Goal: Information Seeking & Learning: Learn about a topic

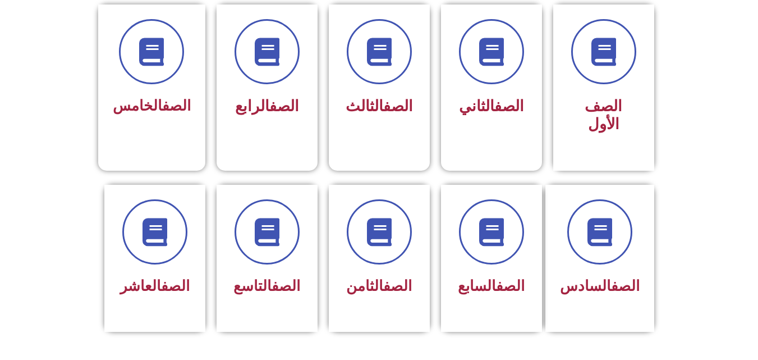
scroll to position [348, 0]
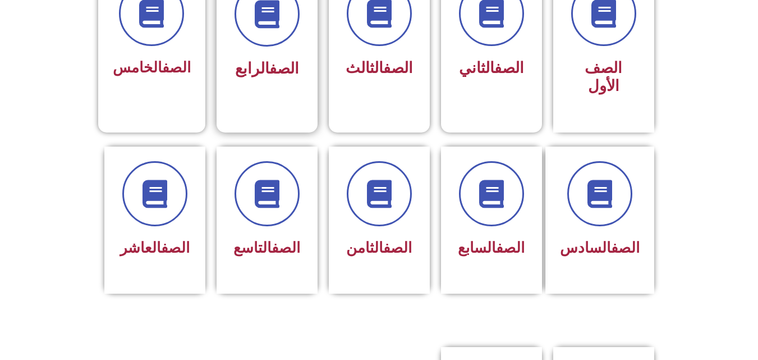
click at [263, 58] on div "الصف الرابع" at bounding box center [267, 69] width 71 height 28
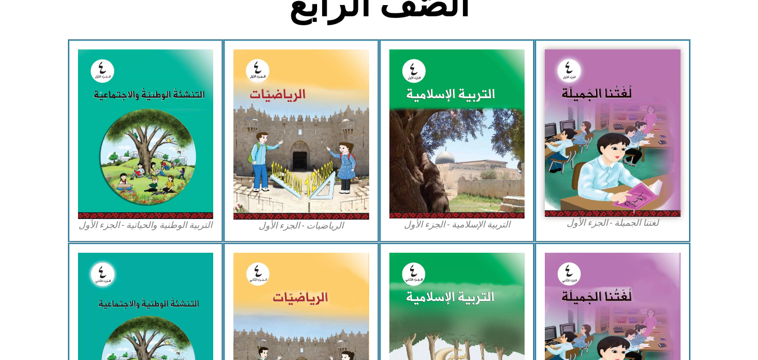
scroll to position [334, 0]
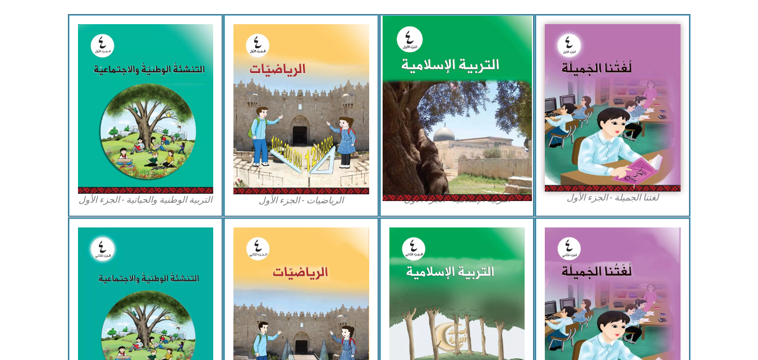
click at [481, 67] on img at bounding box center [456, 109] width 149 height 186
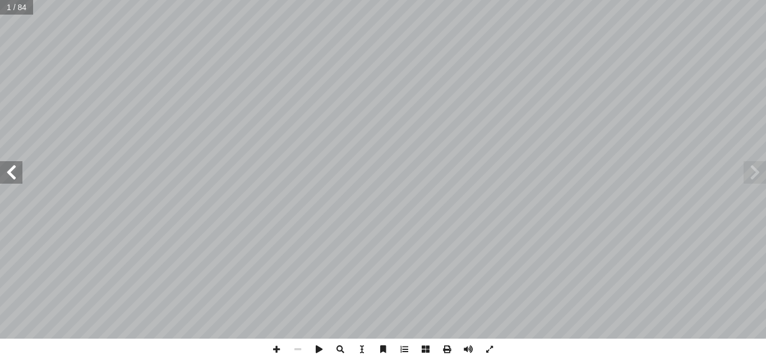
click at [10, 179] on span at bounding box center [11, 172] width 22 height 22
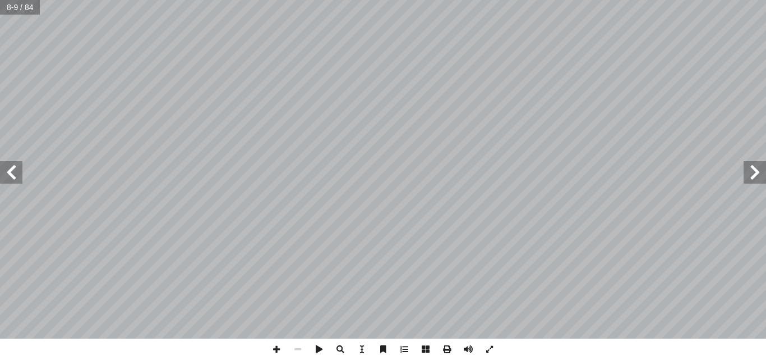
click at [13, 181] on span at bounding box center [11, 172] width 22 height 22
click at [10, 183] on span at bounding box center [11, 172] width 22 height 22
